Goal: Task Accomplishment & Management: Use online tool/utility

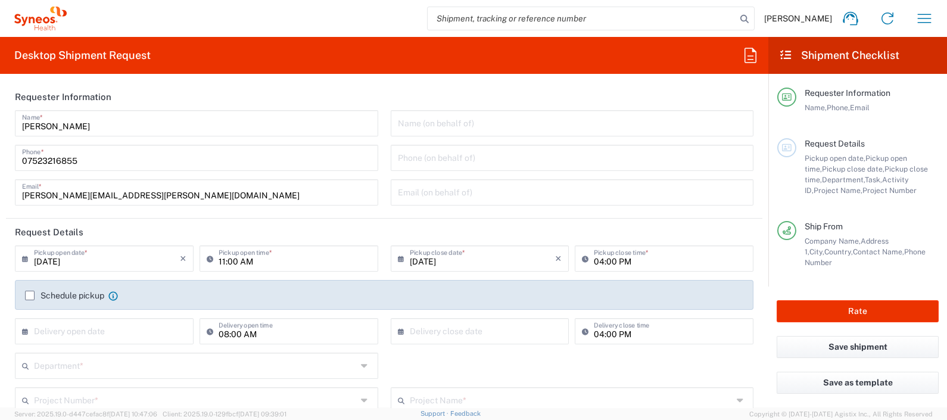
drag, startPoint x: 173, startPoint y: 95, endPoint x: 258, endPoint y: 8, distance: 122.1
click at [173, 95] on header "Requester Information" at bounding box center [384, 96] width 756 height 27
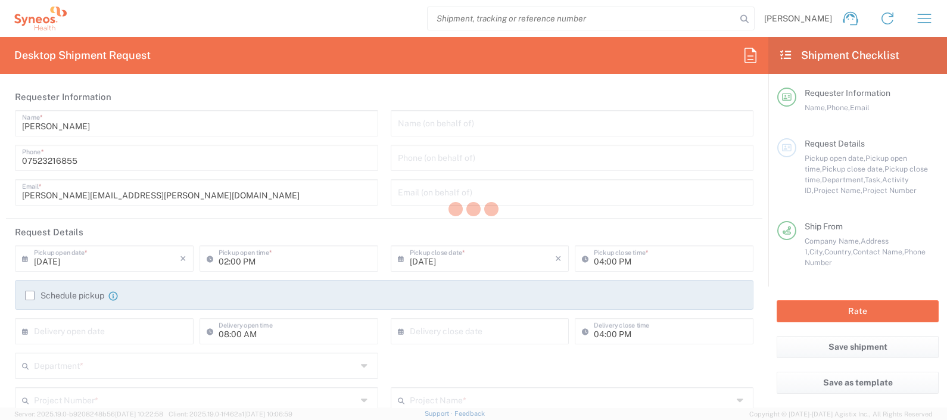
type input "Department"
type input "[GEOGRAPHIC_DATA]"
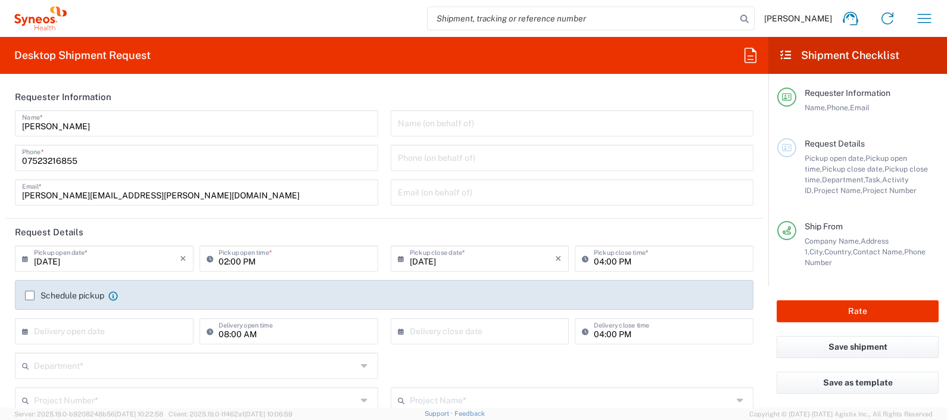
type input "Syneos Health UK Limited"
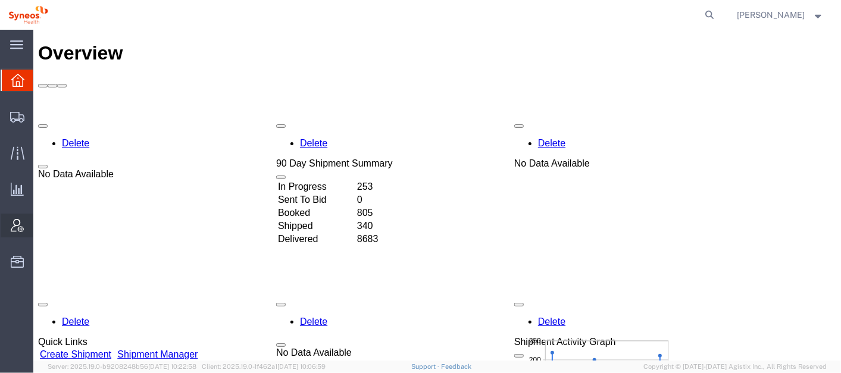
click at [41, 224] on span "Account Admin" at bounding box center [37, 226] width 8 height 24
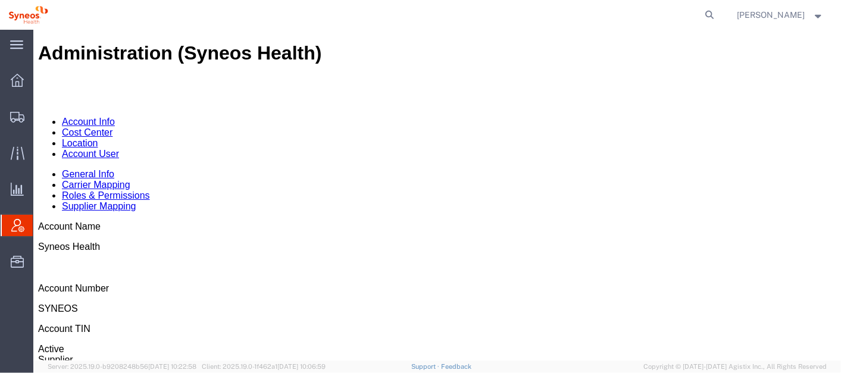
click at [98, 138] on link "Location" at bounding box center [79, 143] width 36 height 10
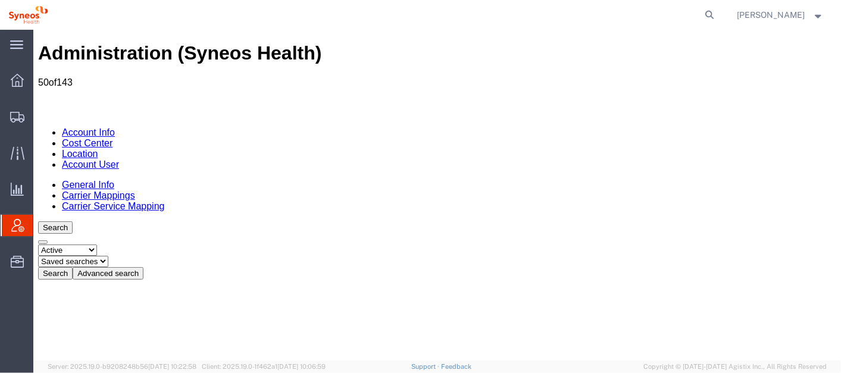
click at [0, 0] on span "Shipment Manager" at bounding box center [0, 0] width 0 height 0
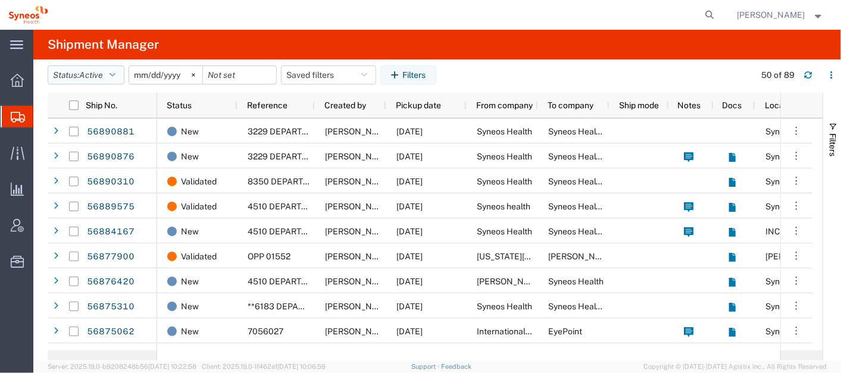
click at [114, 74] on icon "button" at bounding box center [113, 75] width 6 height 8
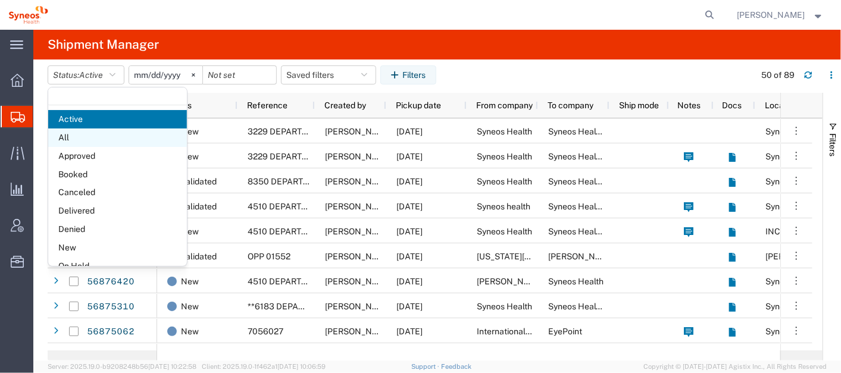
click at [92, 135] on span "All" at bounding box center [117, 138] width 139 height 18
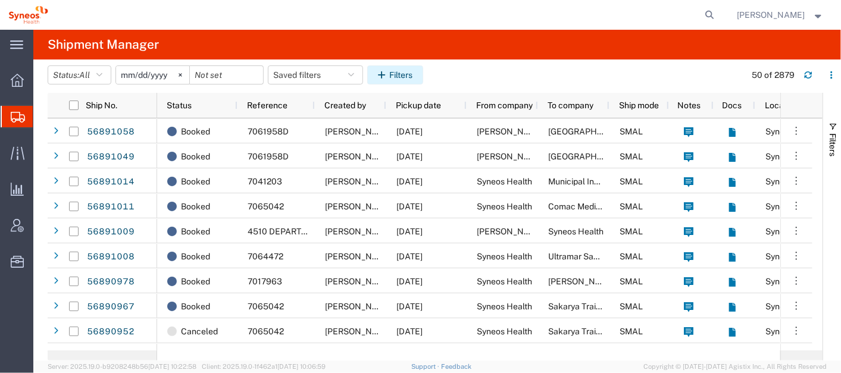
click at [403, 73] on button "Filters" at bounding box center [395, 74] width 56 height 19
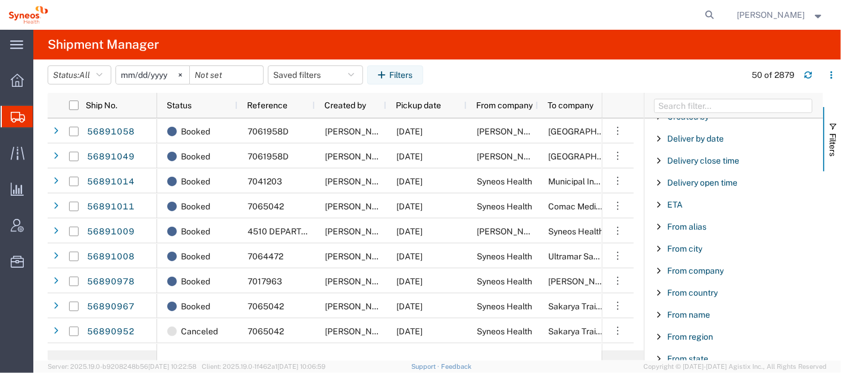
scroll to position [262, 0]
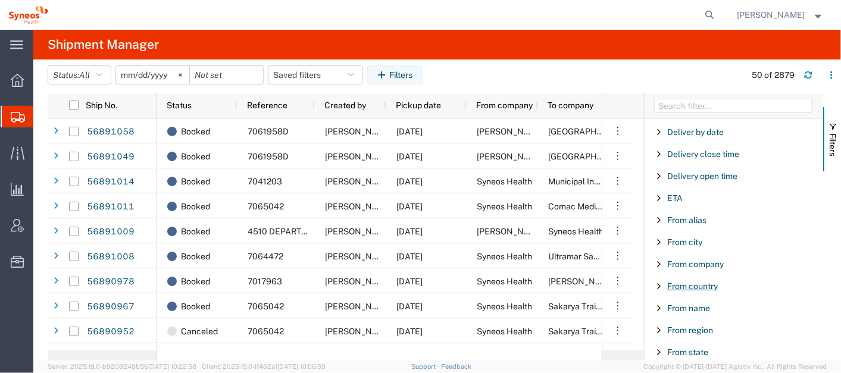
click at [704, 283] on span "From country" at bounding box center [692, 287] width 51 height 10
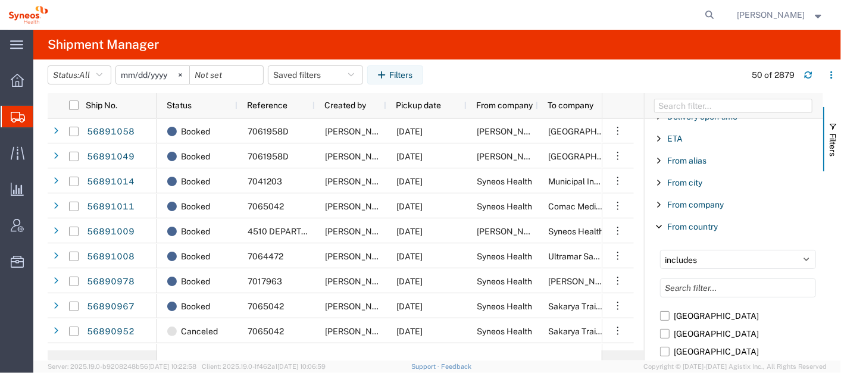
scroll to position [329, 0]
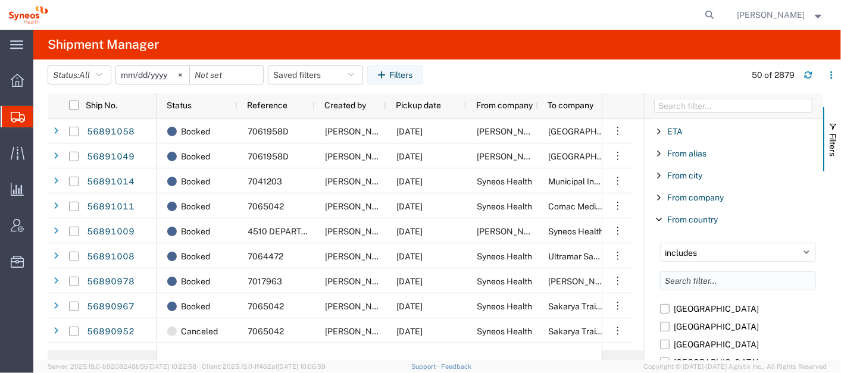
click at [713, 276] on input "Filter List 66 Filters" at bounding box center [738, 280] width 156 height 19
type input "hung"
click at [665, 302] on label "Hungary" at bounding box center [738, 309] width 156 height 18
click at [0, 0] on input "Hungary" at bounding box center [0, 0] width 0 height 0
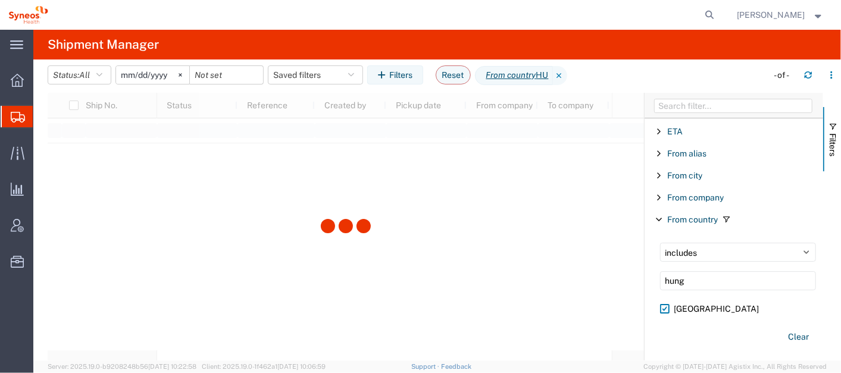
click at [809, 219] on div "From country" at bounding box center [734, 219] width 179 height 21
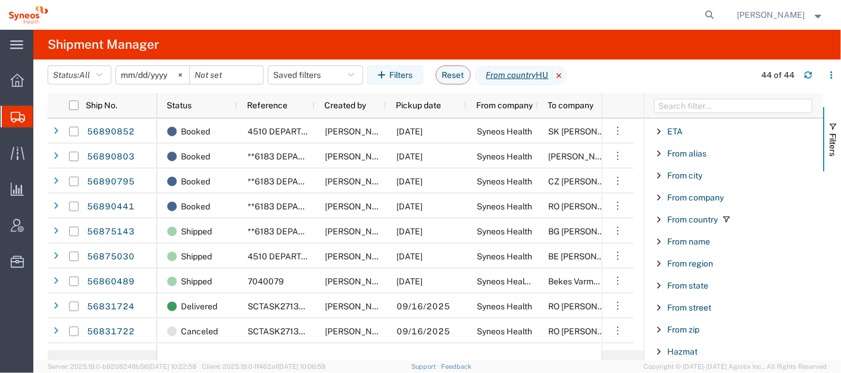
click at [564, 76] on icon at bounding box center [560, 75] width 14 height 19
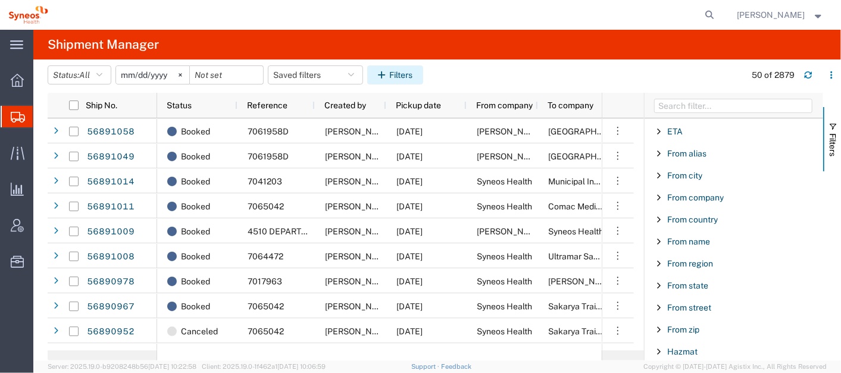
click at [415, 80] on button "Filters" at bounding box center [395, 74] width 56 height 19
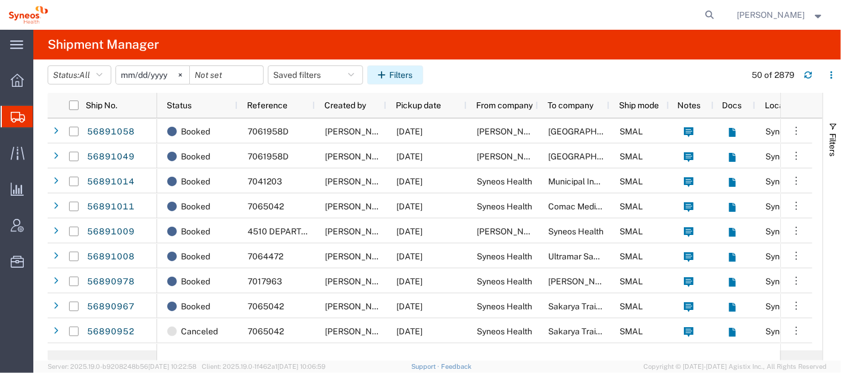
click at [405, 74] on button "Filters" at bounding box center [395, 74] width 56 height 19
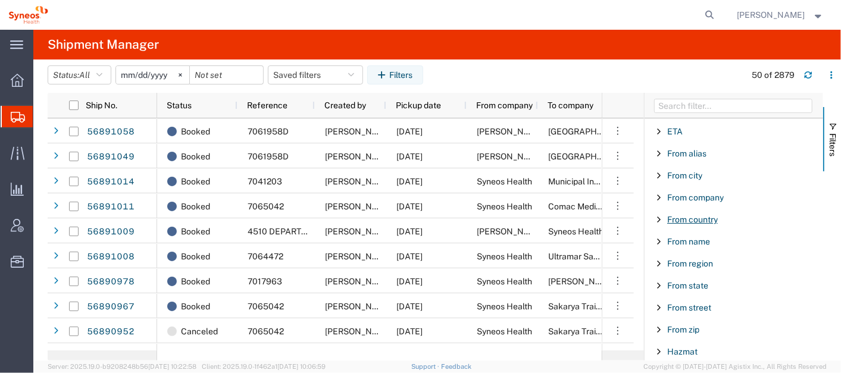
click at [701, 215] on span "From country" at bounding box center [692, 220] width 51 height 10
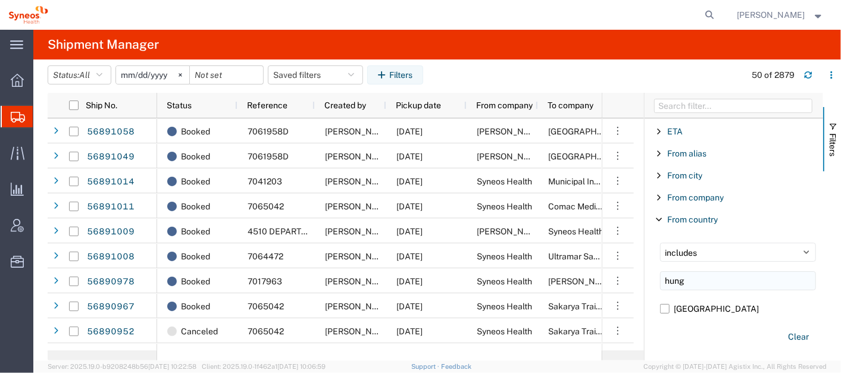
click at [700, 274] on input "hung" at bounding box center [738, 280] width 156 height 19
type input "h"
click at [672, 309] on label "Ukraine" at bounding box center [738, 309] width 156 height 18
click at [0, 0] on input "Ukraine" at bounding box center [0, 0] width 0 height 0
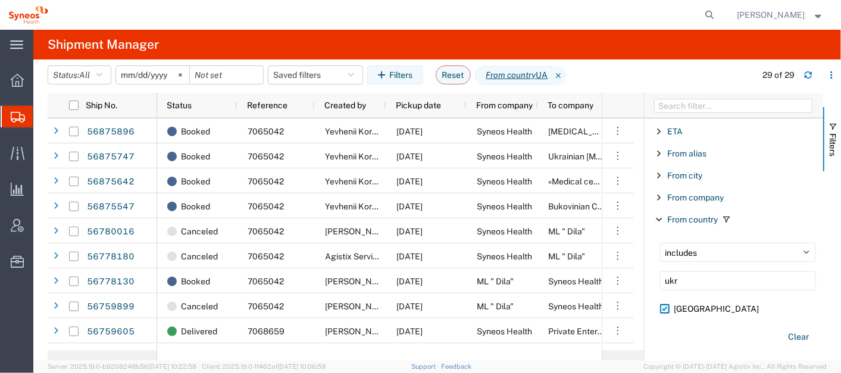
click at [667, 302] on label "Ukraine" at bounding box center [738, 309] width 156 height 18
click at [0, 0] on input "Ukraine" at bounding box center [0, 0] width 0 height 0
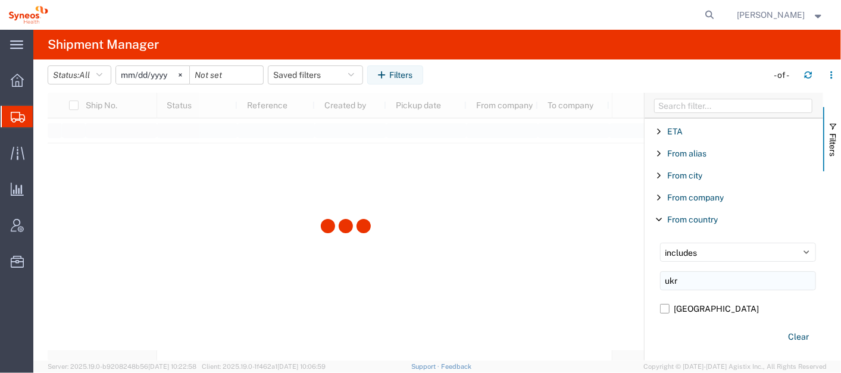
click at [695, 275] on input "ukr" at bounding box center [738, 280] width 156 height 19
type input "u"
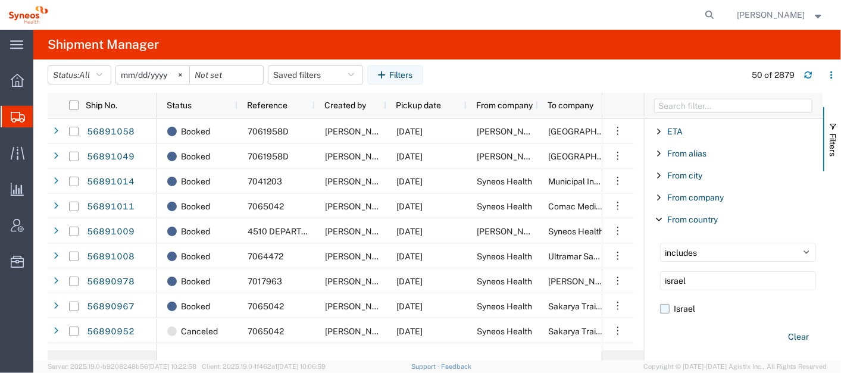
click at [666, 308] on label "Israel" at bounding box center [738, 309] width 156 height 18
click at [0, 0] on input "Israel" at bounding box center [0, 0] width 0 height 0
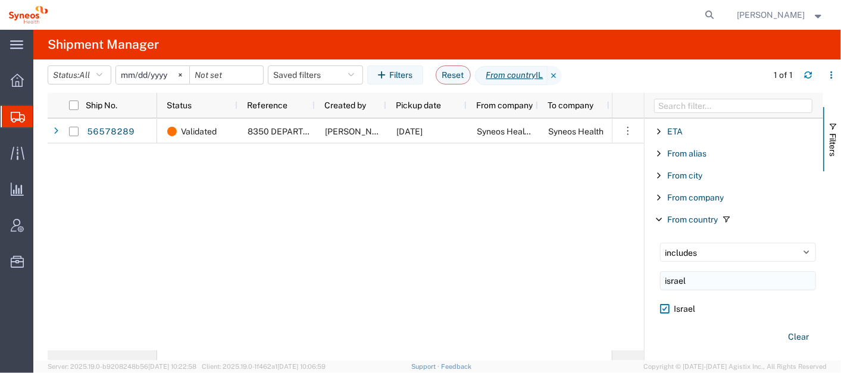
click at [713, 274] on input "israel" at bounding box center [738, 280] width 156 height 19
type input "i"
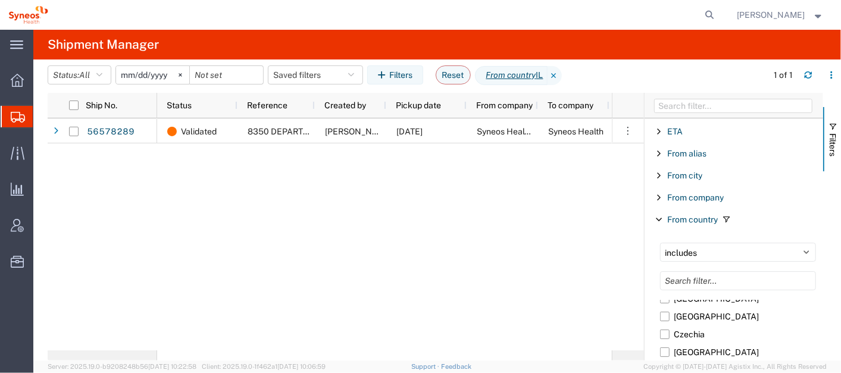
scroll to position [1173, 0]
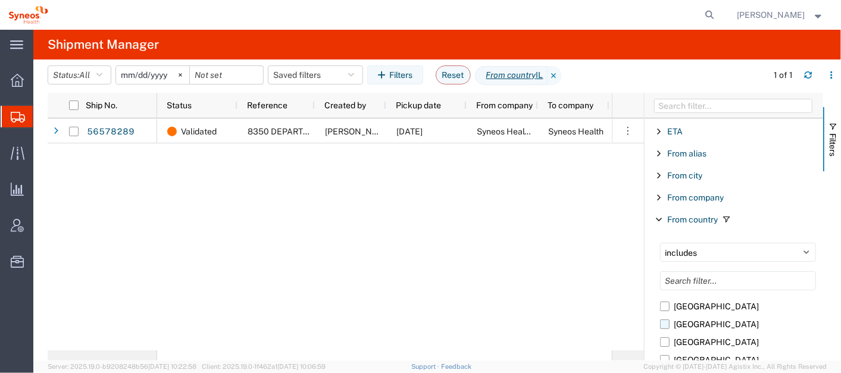
click at [665, 317] on label "Egypt" at bounding box center [738, 325] width 156 height 18
click at [0, 0] on input "Egypt" at bounding box center [0, 0] width 0 height 0
click at [665, 319] on label "Egypt" at bounding box center [738, 325] width 156 height 18
click at [0, 0] on input "Egypt" at bounding box center [0, 0] width 0 height 0
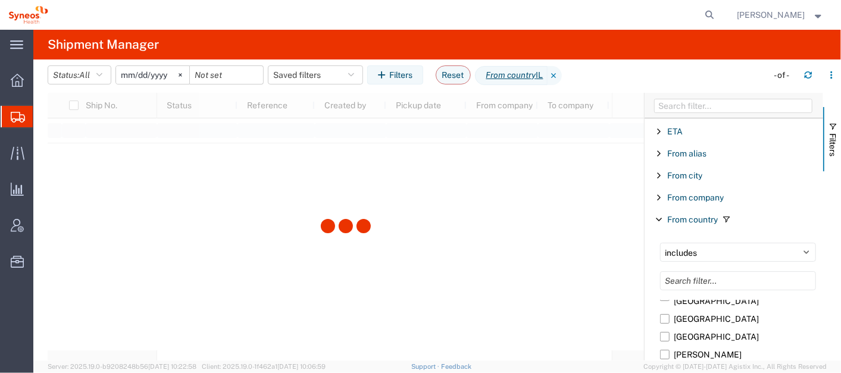
scroll to position [723, 0]
click at [708, 274] on input "Filter List 66 Filters" at bounding box center [738, 280] width 156 height 19
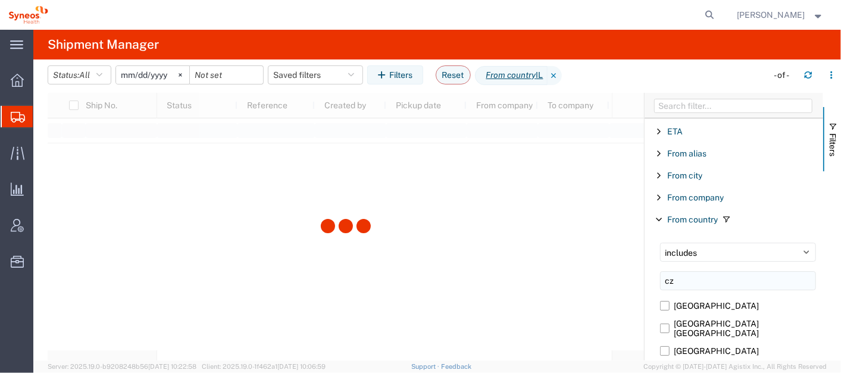
scroll to position [0, 0]
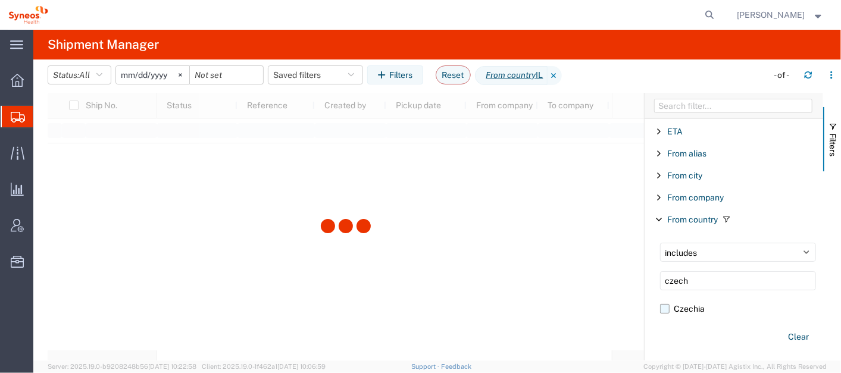
type input "czech"
click at [663, 302] on label "Czechia" at bounding box center [738, 309] width 156 height 18
click at [0, 0] on input "Czechia" at bounding box center [0, 0] width 0 height 0
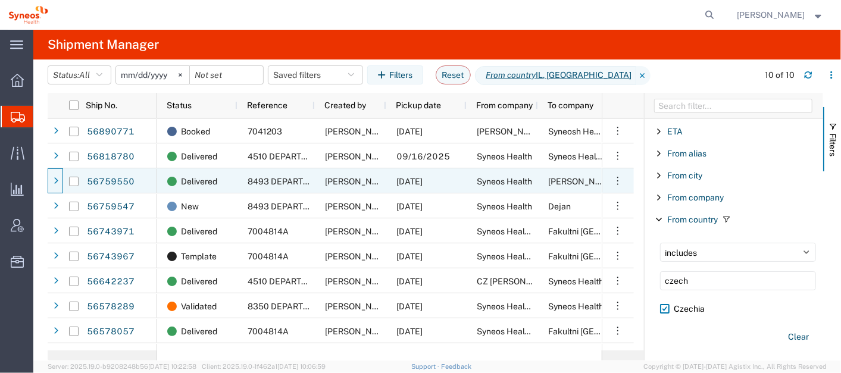
click at [58, 179] on div at bounding box center [56, 181] width 12 height 19
